Goal: Information Seeking & Learning: Learn about a topic

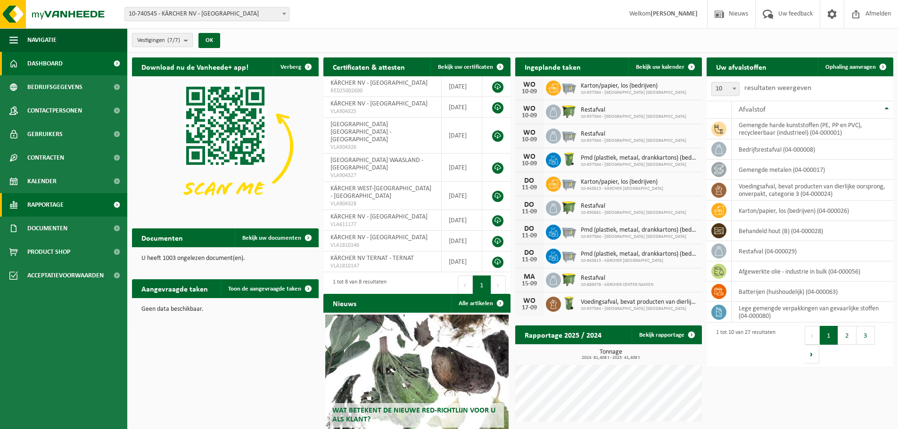
click at [44, 202] on span "Rapportage" at bounding box center [45, 205] width 36 height 24
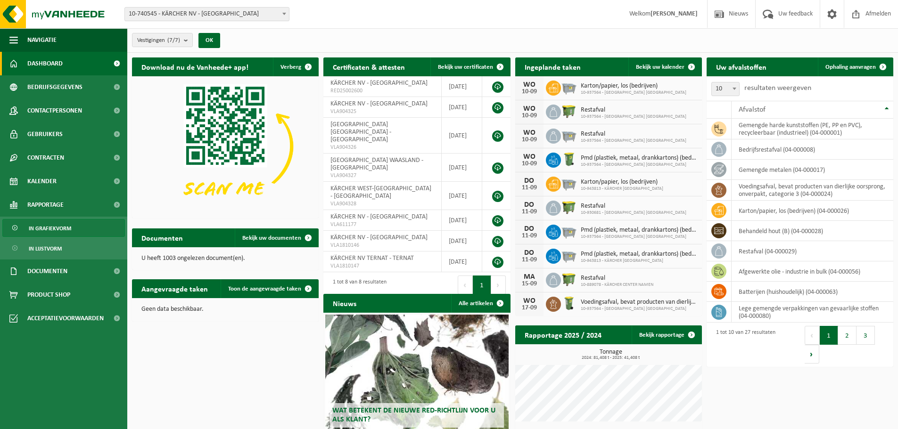
click at [53, 229] on span "In grafiekvorm" at bounding box center [50, 229] width 42 height 18
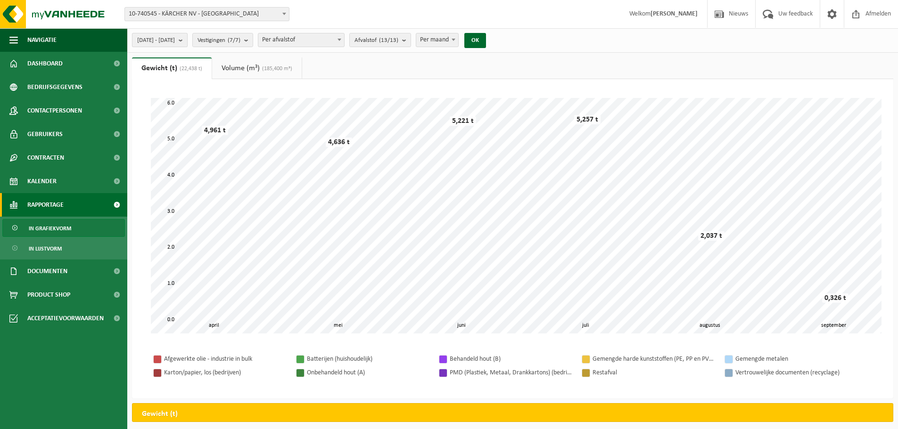
click at [188, 39] on button "2025-04-01 - 2025-09-10" at bounding box center [160, 40] width 56 height 14
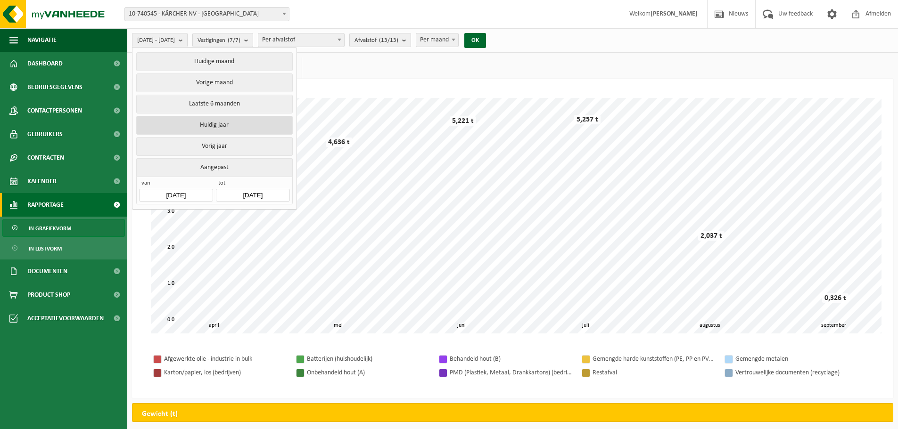
click at [218, 118] on button "Huidig jaar" at bounding box center [214, 125] width 156 height 19
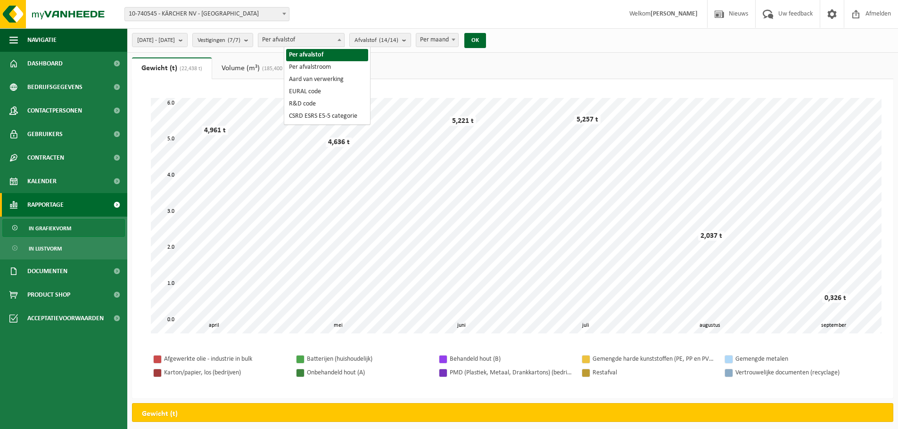
click at [343, 38] on span "Per afvalstof" at bounding box center [301, 39] width 86 height 13
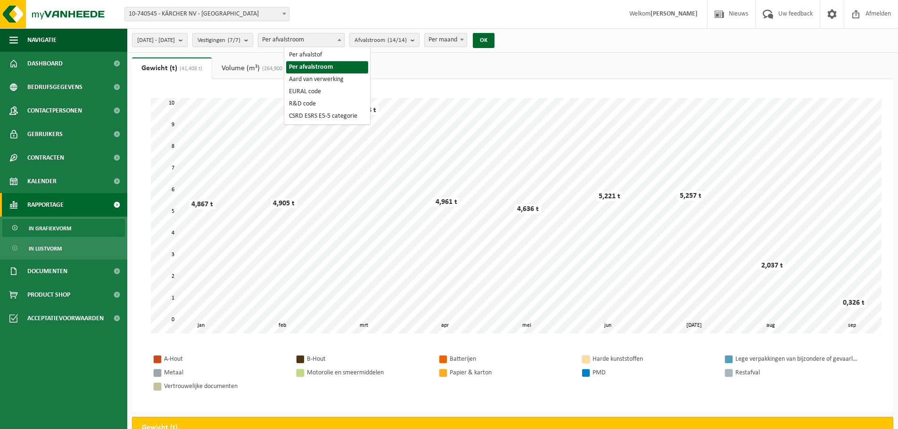
click at [335, 39] on span "Per afvalstroom" at bounding box center [301, 39] width 86 height 13
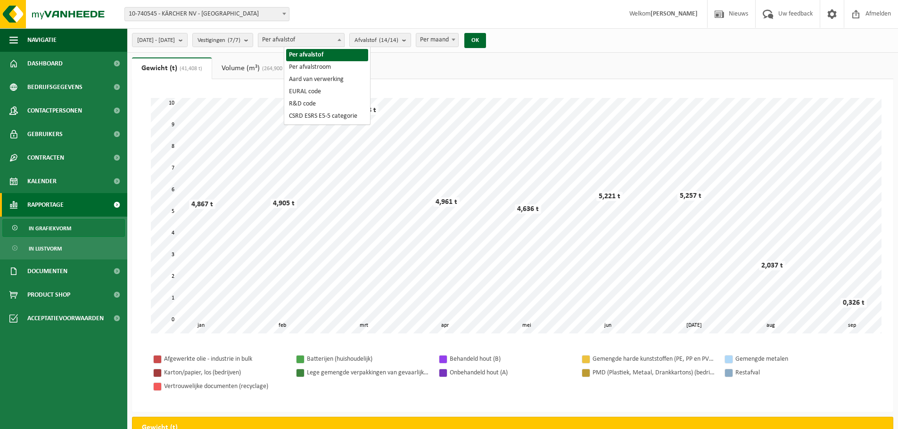
click at [341, 41] on span "Per afvalstof" at bounding box center [301, 39] width 86 height 13
select select "2"
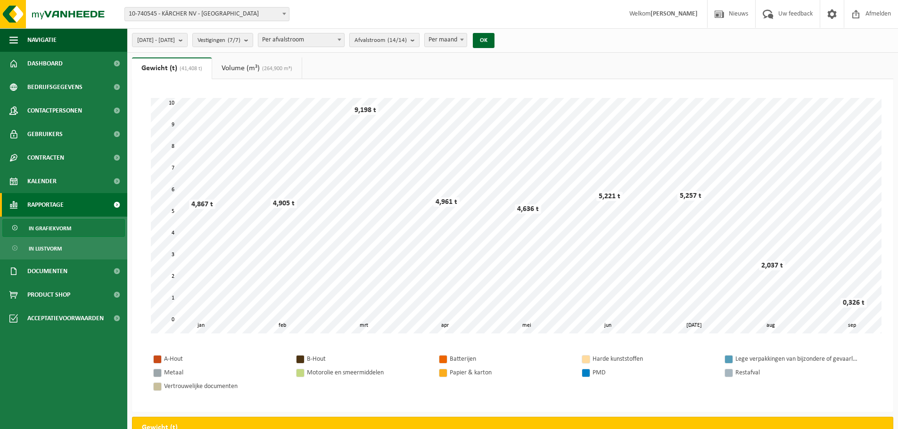
click at [407, 41] on count "(14/14)" at bounding box center [396, 40] width 19 height 6
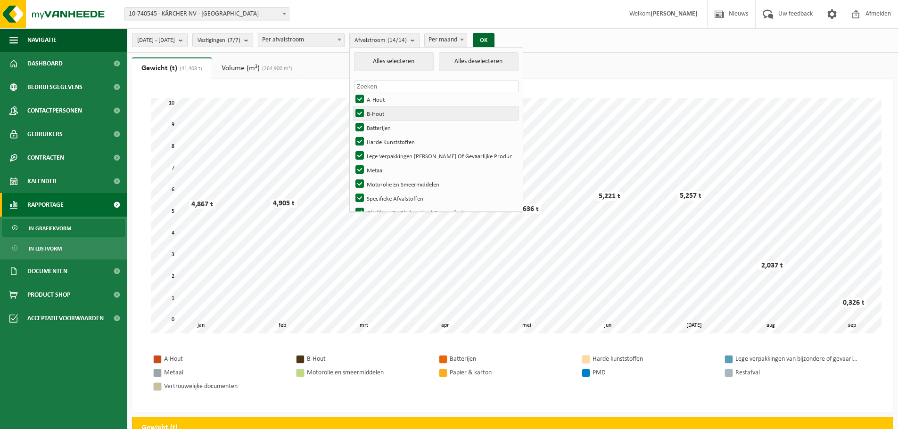
click at [384, 113] on label "B-Hout" at bounding box center [435, 113] width 165 height 14
click at [352, 106] on input "B-Hout" at bounding box center [351, 106] width 0 height 0
checkbox input "false"
click at [385, 128] on label "Batterijen" at bounding box center [435, 128] width 165 height 14
click at [352, 121] on input "Batterijen" at bounding box center [351, 120] width 0 height 0
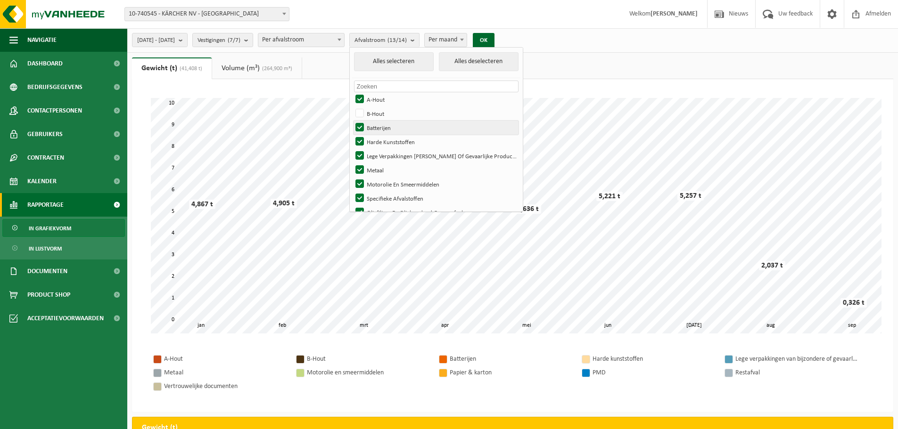
checkbox input "false"
click at [385, 155] on label "Lege Verpakkingen Van Bijzondere Of Gevaarlijke Producten" at bounding box center [435, 156] width 165 height 14
click at [352, 149] on input "Lege Verpakkingen Van Bijzondere Of Gevaarlijke Producten" at bounding box center [351, 148] width 0 height 0
checkbox input "false"
click at [385, 183] on label "Motorolie En Smeermiddelen" at bounding box center [435, 184] width 165 height 14
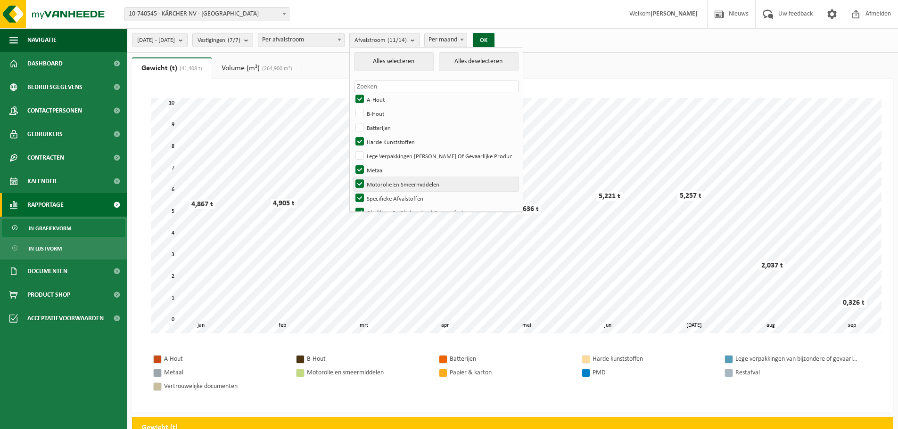
click at [352, 177] on input "Motorolie En Smeermiddelen" at bounding box center [351, 177] width 0 height 0
checkbox input "false"
click at [385, 198] on label "Specifieke Afvalstoffen" at bounding box center [435, 198] width 165 height 14
click at [352, 191] on input "Specifieke Afvalstoffen" at bounding box center [351, 191] width 0 height 0
checkbox input "false"
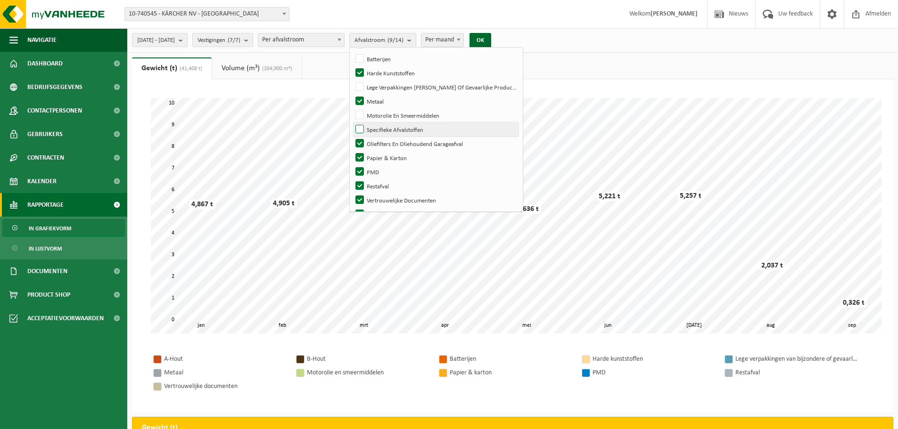
scroll to position [82, 0]
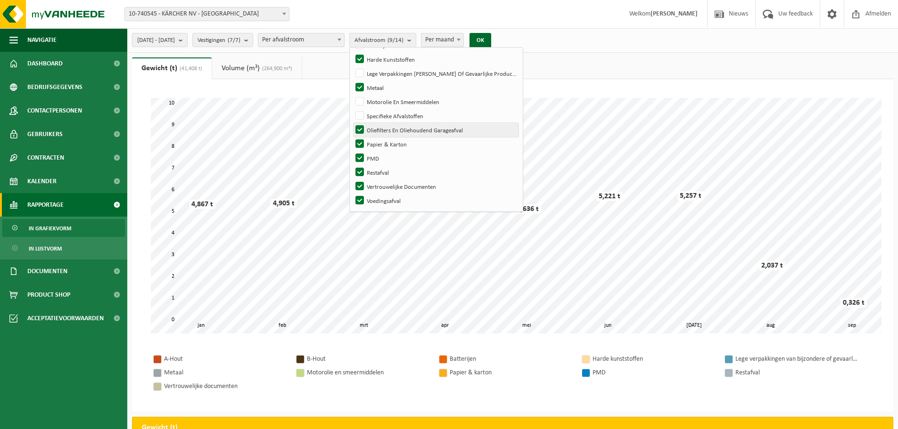
click at [386, 130] on label "Oliefilters En Oliehoudend Garageafval" at bounding box center [435, 130] width 165 height 14
click at [352, 123] on input "Oliefilters En Oliehoudend Garageafval" at bounding box center [351, 122] width 0 height 0
checkbox input "false"
click at [385, 173] on label "Restafval" at bounding box center [435, 172] width 165 height 14
click at [352, 165] on input "Restafval" at bounding box center [351, 165] width 0 height 0
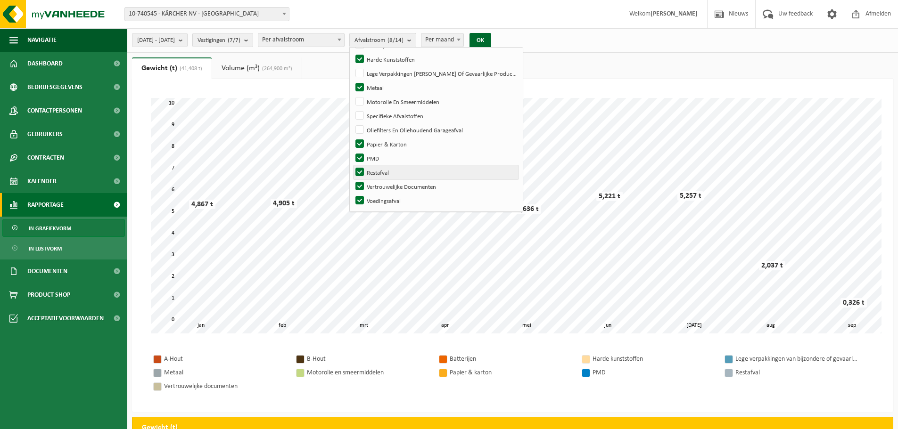
checkbox input "false"
click at [385, 200] on label "Voedingsafval" at bounding box center [435, 201] width 165 height 14
click at [352, 194] on input "Voedingsafval" at bounding box center [351, 193] width 0 height 0
checkbox input "false"
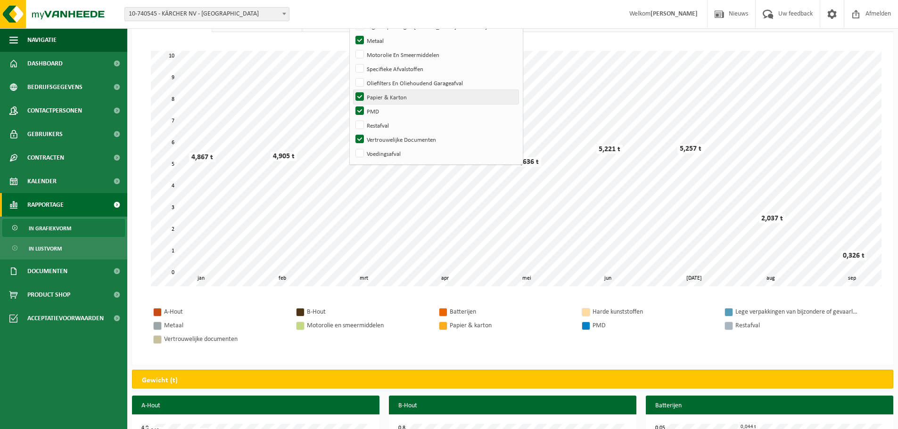
scroll to position [0, 0]
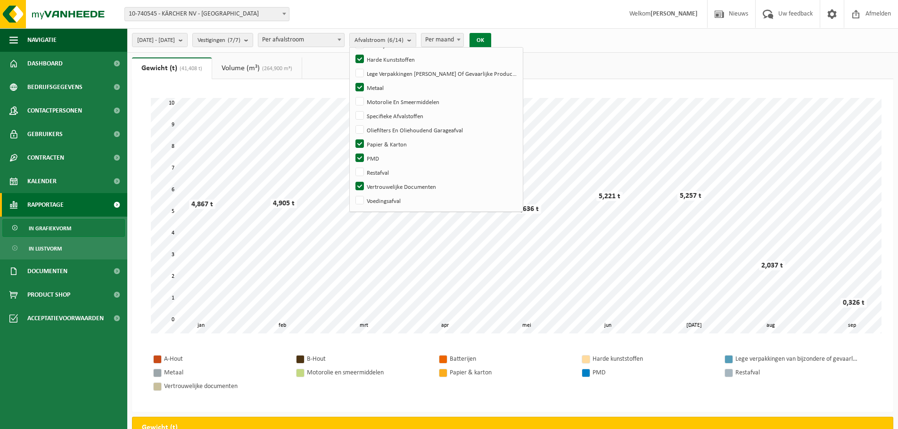
click at [491, 35] on button "OK" at bounding box center [480, 40] width 22 height 15
